Goal: Navigation & Orientation: Understand site structure

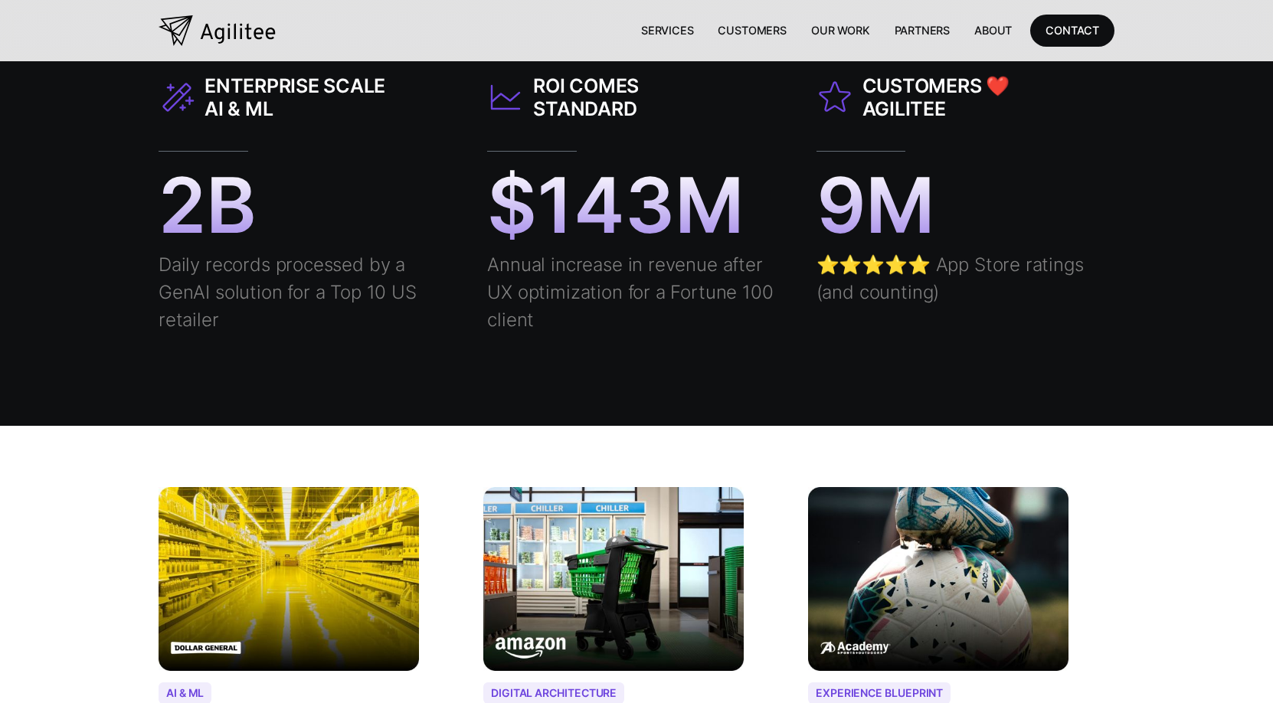
scroll to position [1274, 0]
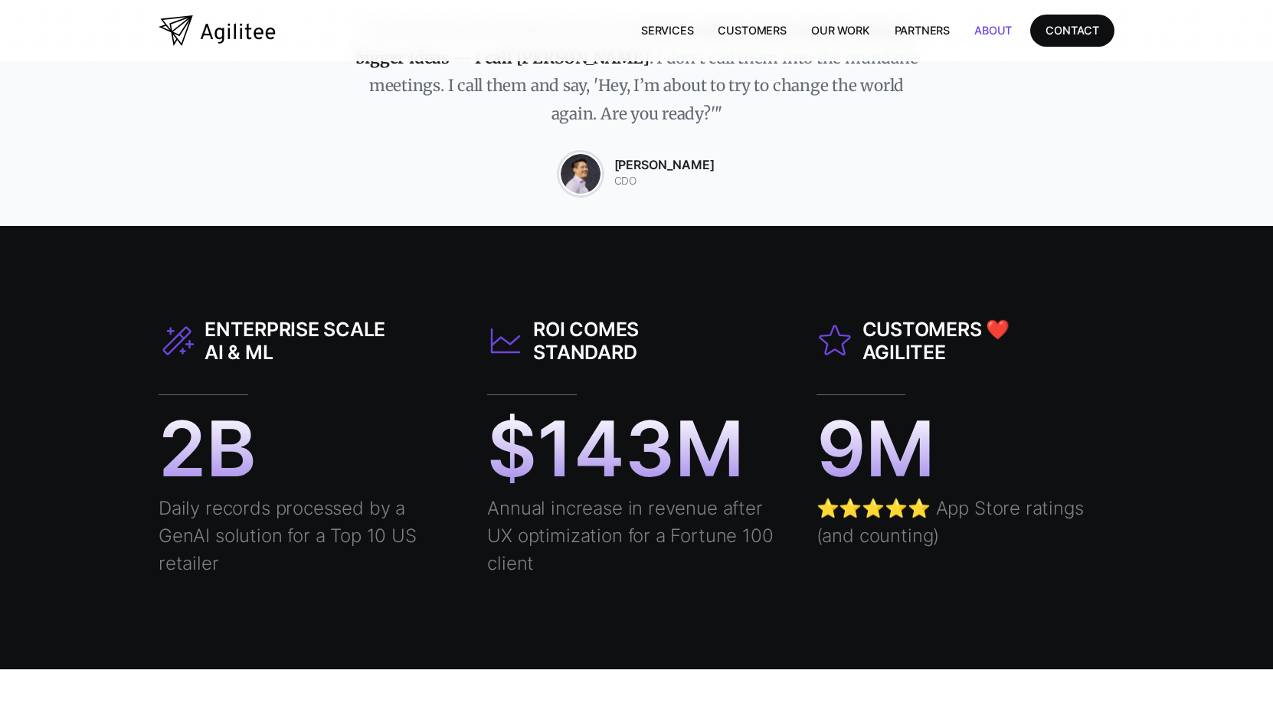
click at [983, 31] on link "About" at bounding box center [993, 30] width 62 height 31
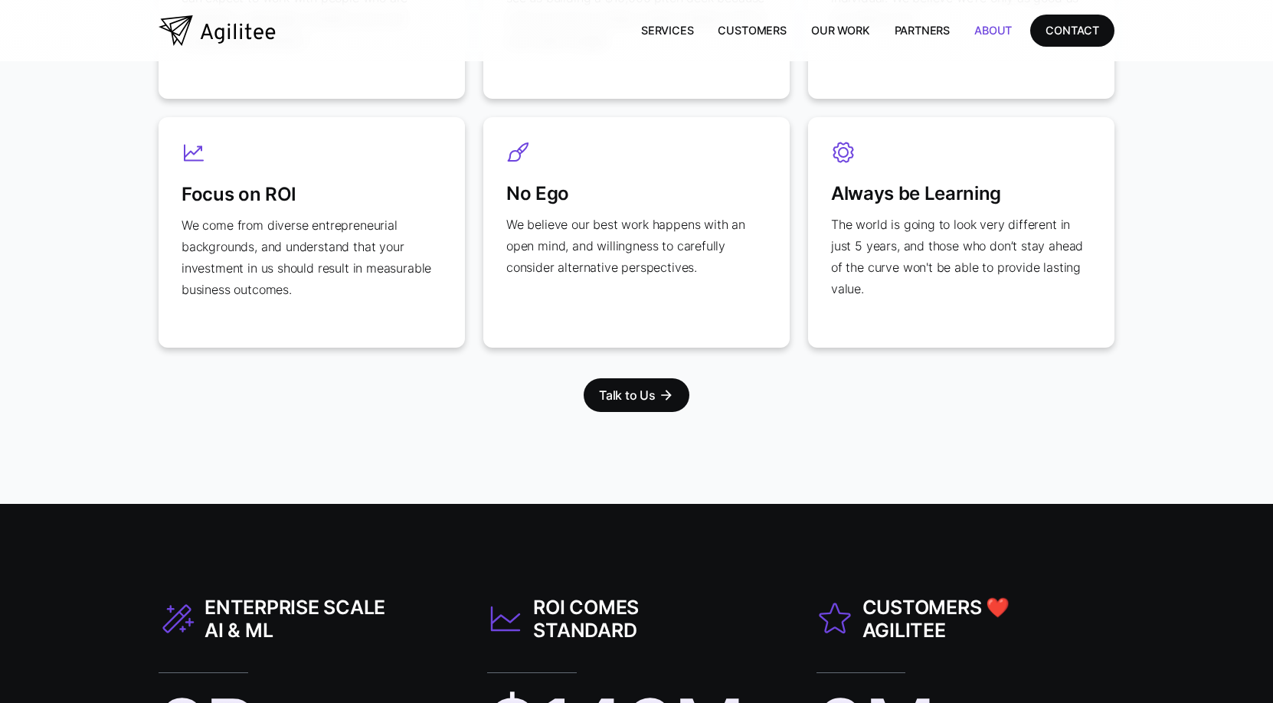
scroll to position [2089, 0]
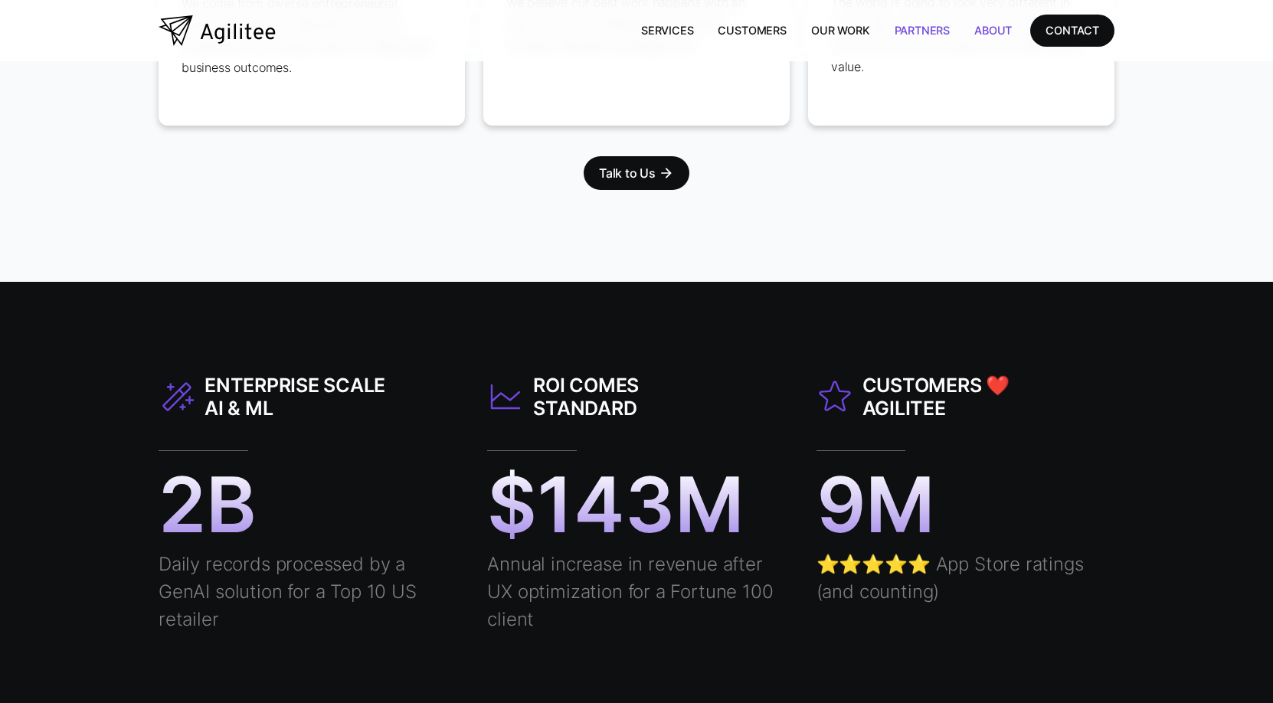
click at [944, 23] on link "Partners" at bounding box center [922, 30] width 80 height 31
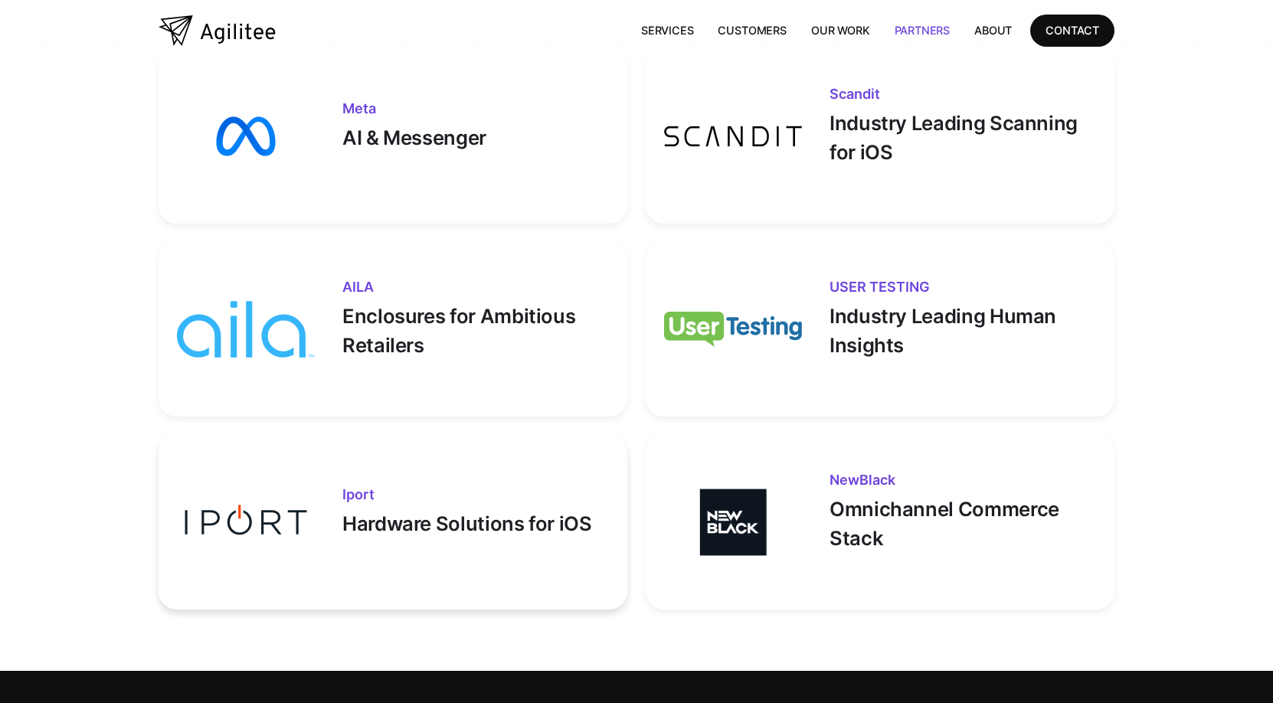
scroll to position [1634, 0]
